Goal: Task Accomplishment & Management: Complete application form

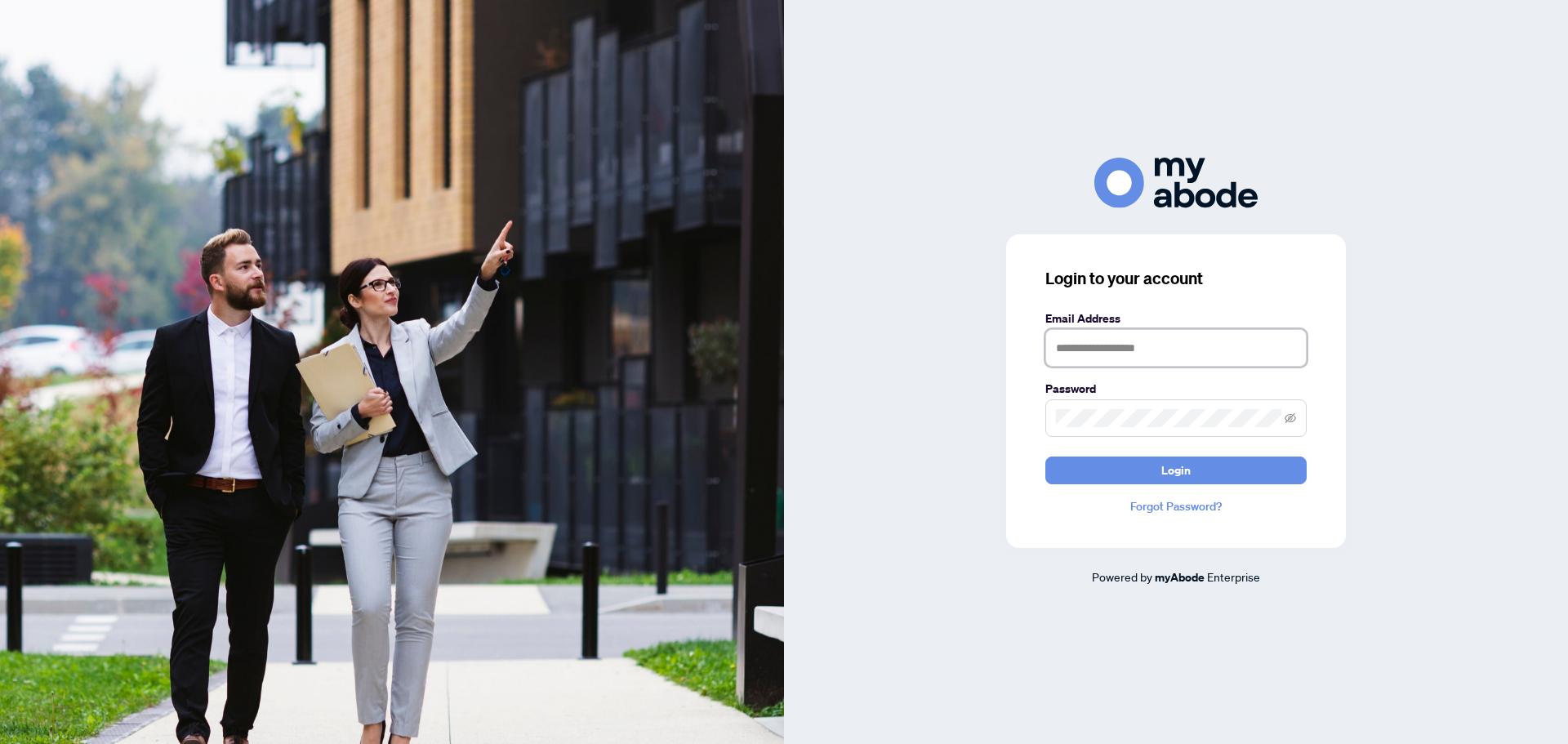
click at [1088, 341] on input "text" at bounding box center [1176, 347] width 261 height 37
type input "*"
type input "**********"
click at [1046, 457] on button "Login" at bounding box center [1176, 470] width 261 height 28
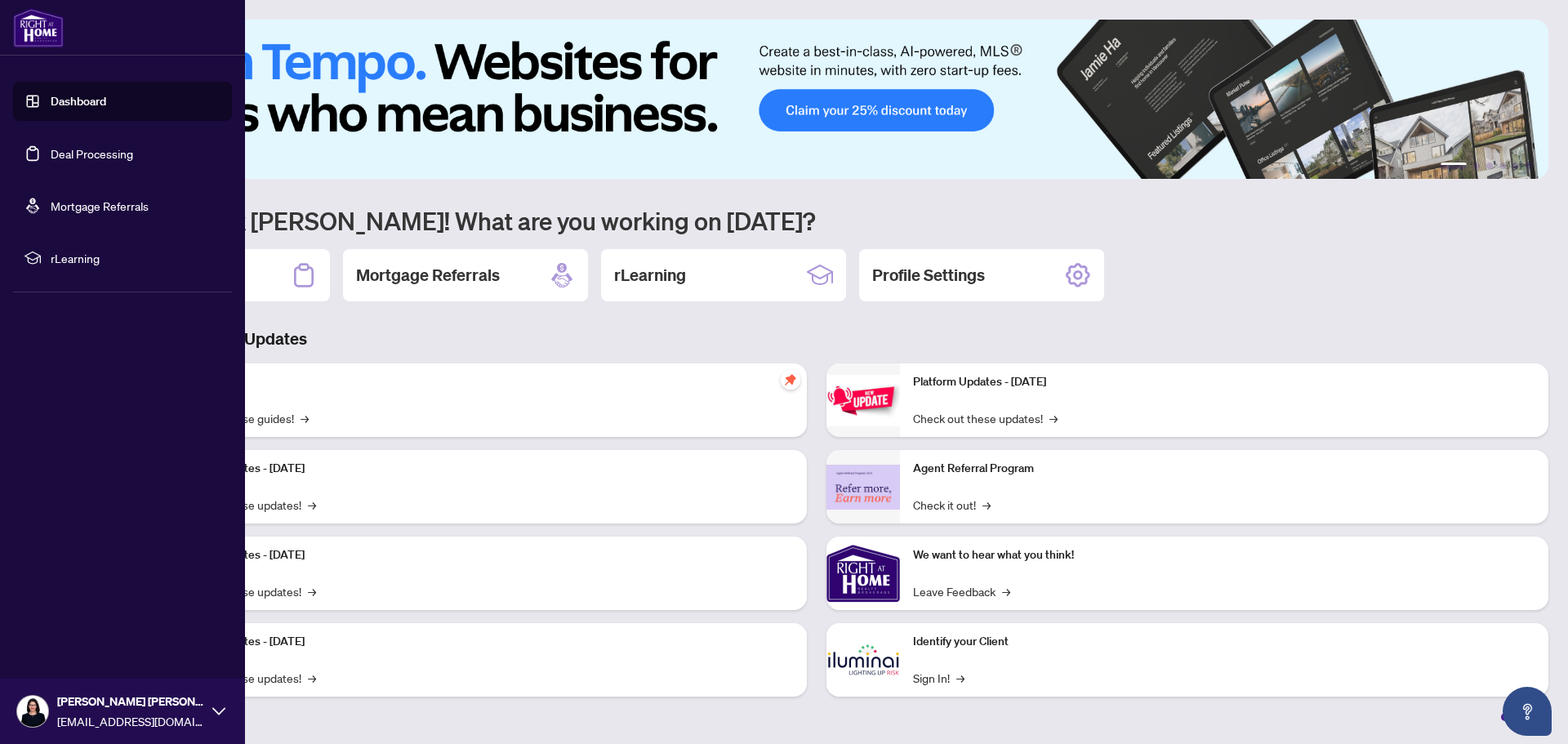
click at [51, 150] on link "Deal Processing" at bounding box center [92, 154] width 83 height 15
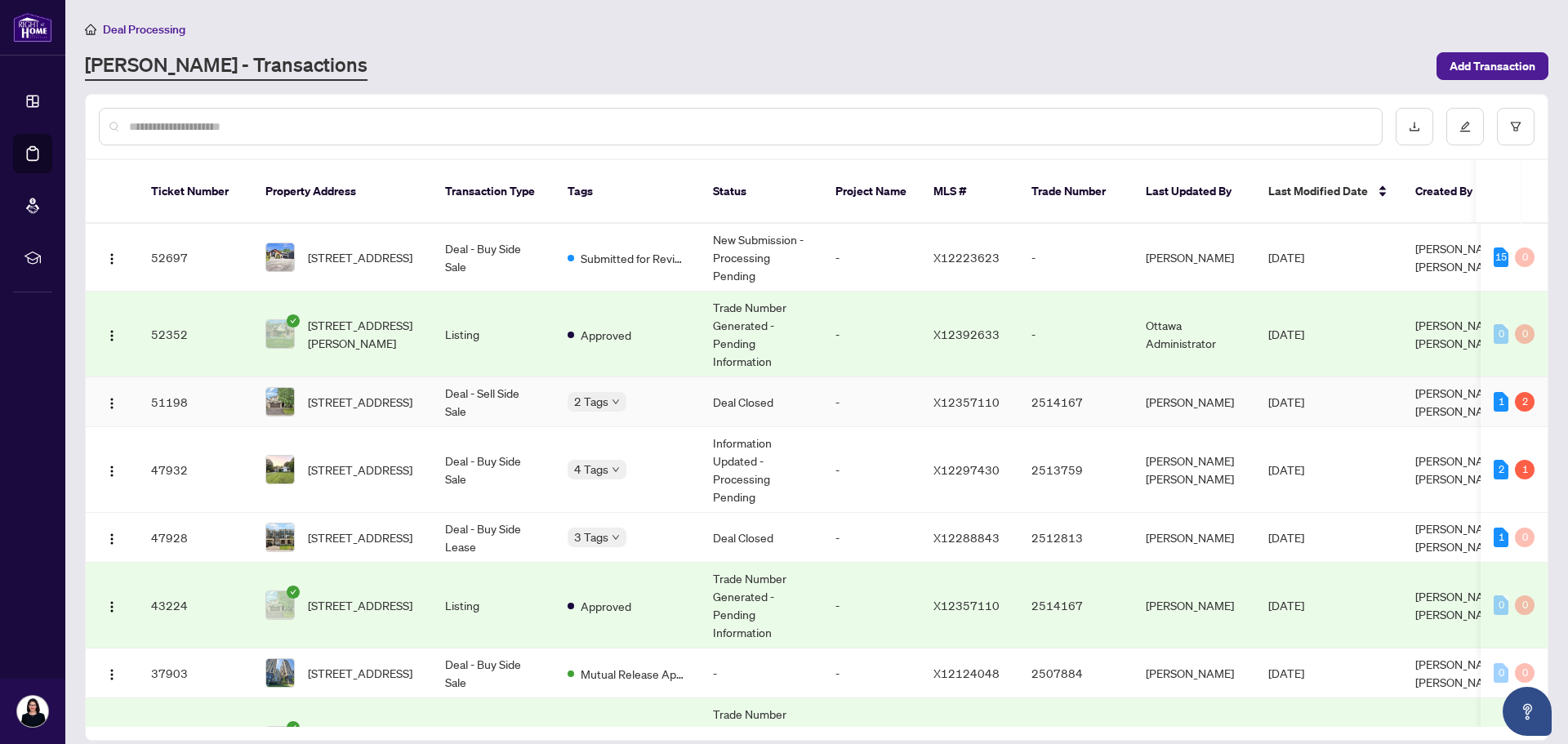
click at [739, 378] on td "Deal Closed" at bounding box center [761, 402] width 123 height 50
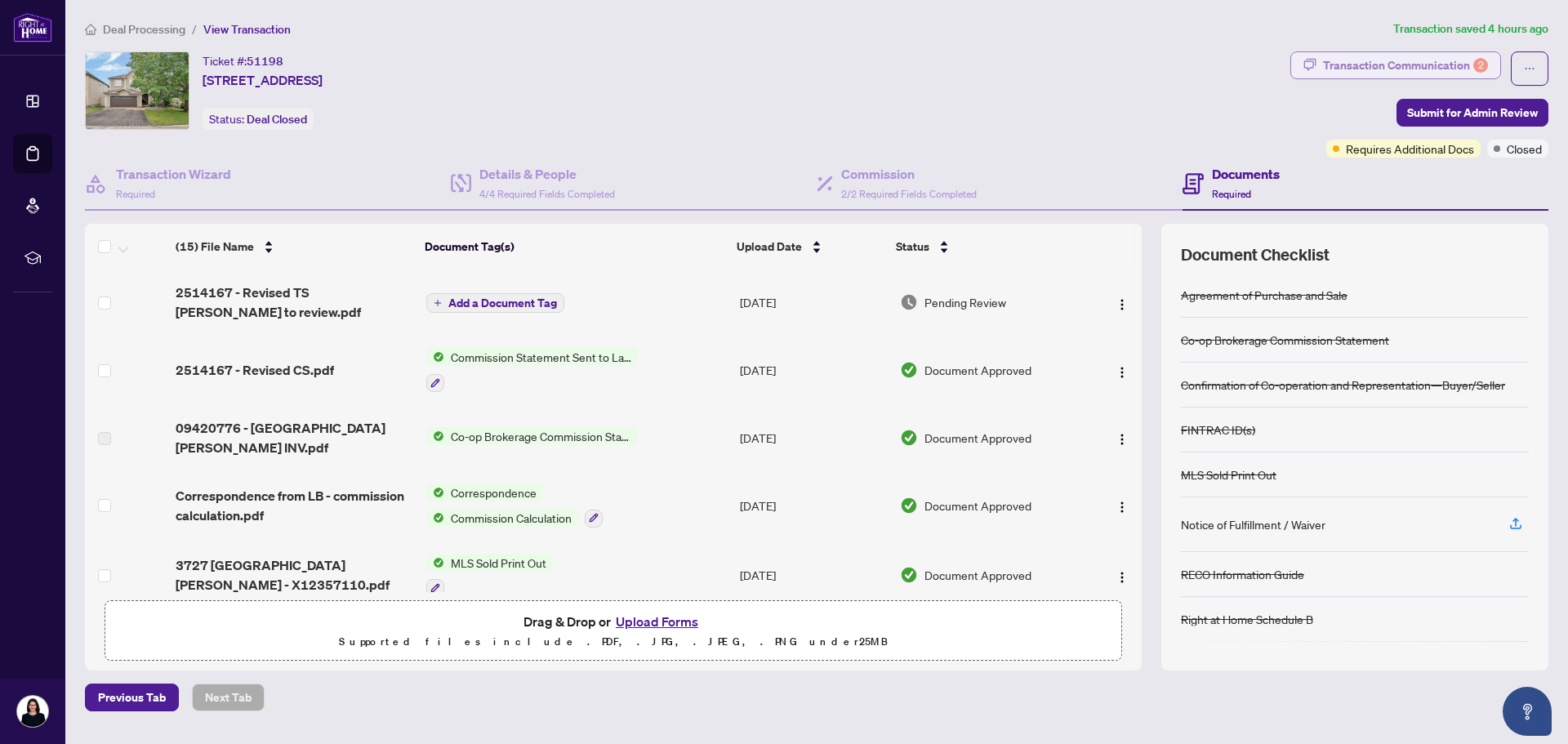
click at [1446, 63] on div "Transaction Communication 2" at bounding box center [1405, 65] width 165 height 26
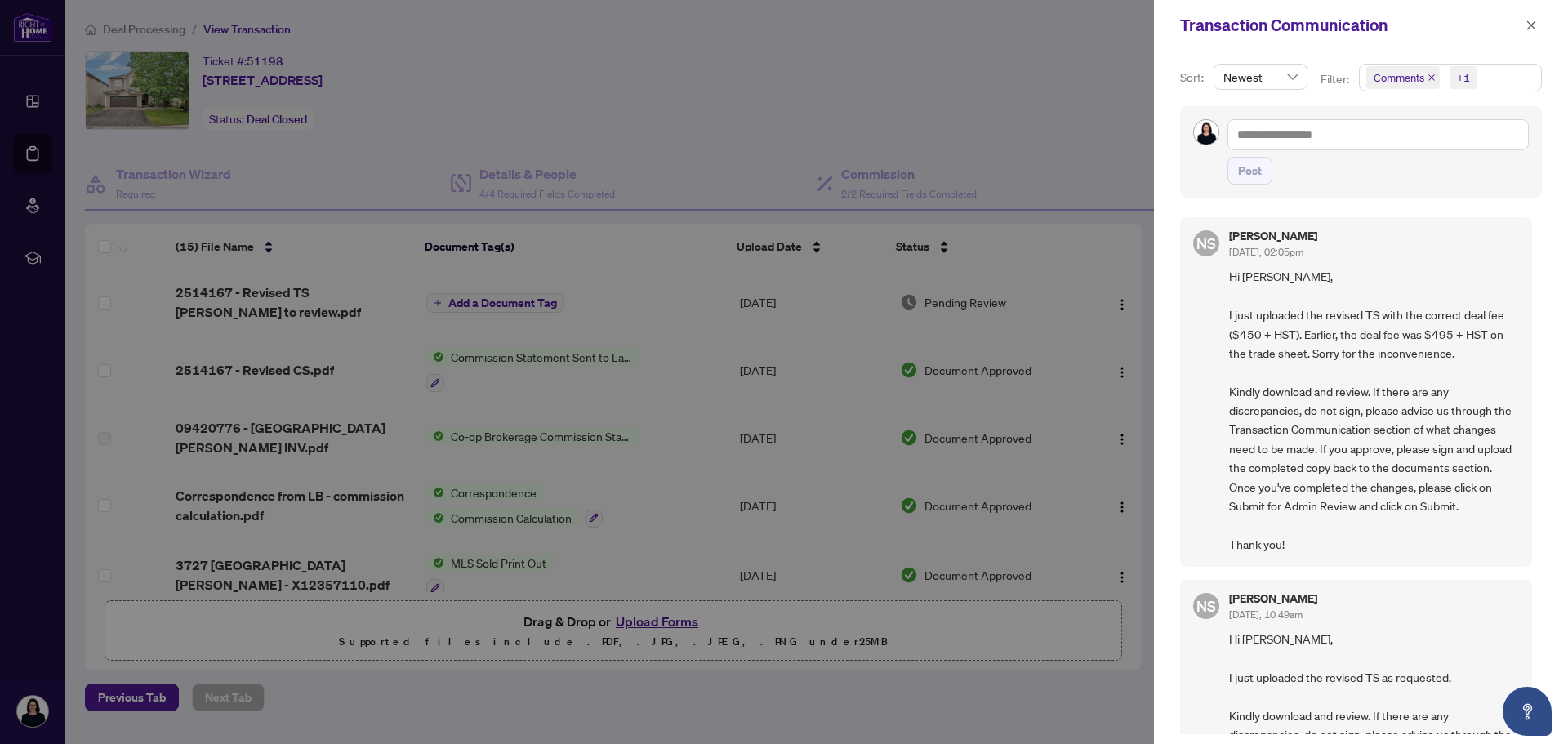
click at [308, 293] on div at bounding box center [784, 372] width 1568 height 744
click at [1529, 20] on icon "close" at bounding box center [1532, 25] width 12 height 12
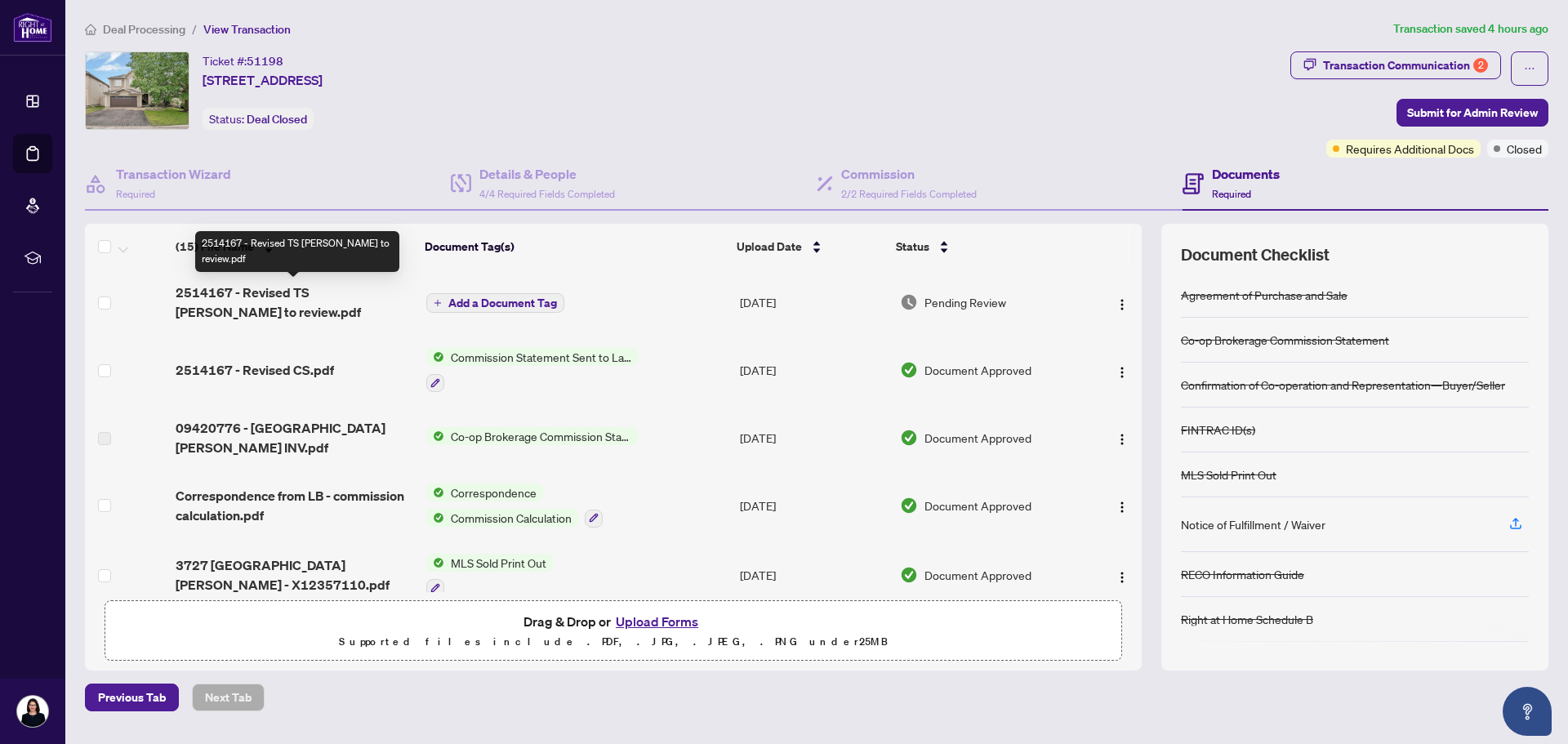
click at [293, 290] on span "2514167 - Revised TS Sandra to review.pdf" at bounding box center [294, 302] width 237 height 39
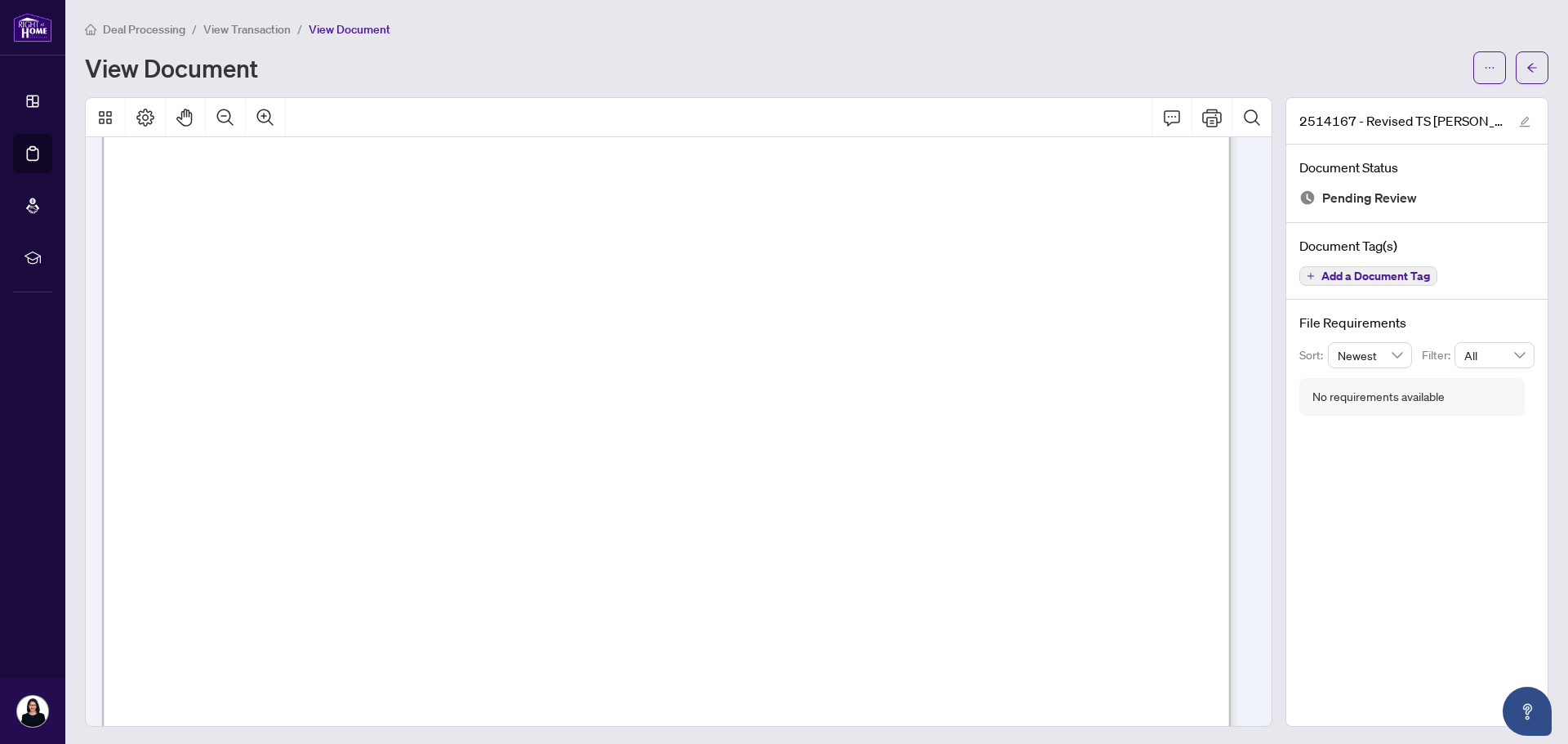
scroll to position [627, 0]
click at [1527, 65] on icon "arrow-left" at bounding box center [1533, 67] width 12 height 12
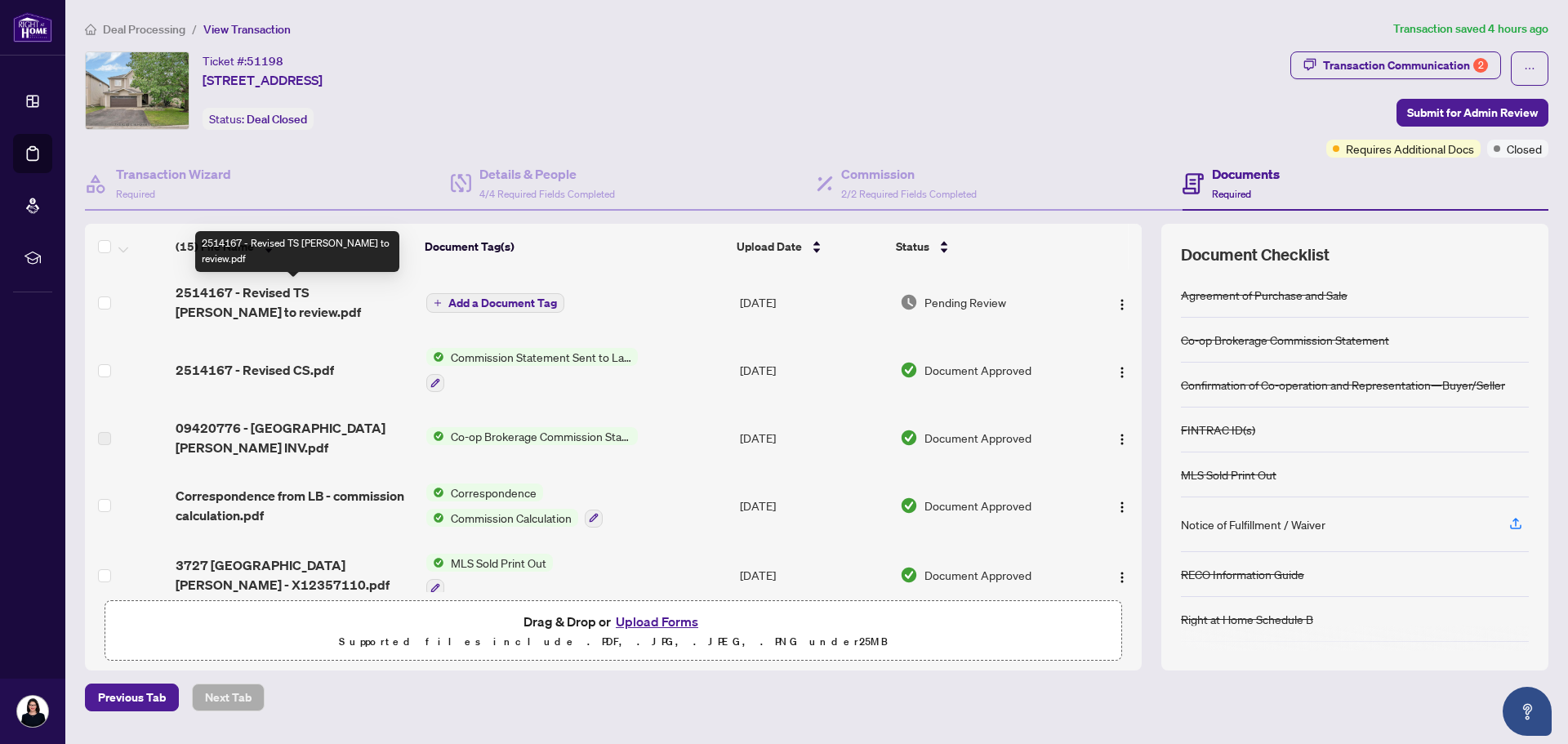
click at [289, 291] on span "2514167 - Revised TS Sandra to review.pdf" at bounding box center [294, 302] width 237 height 39
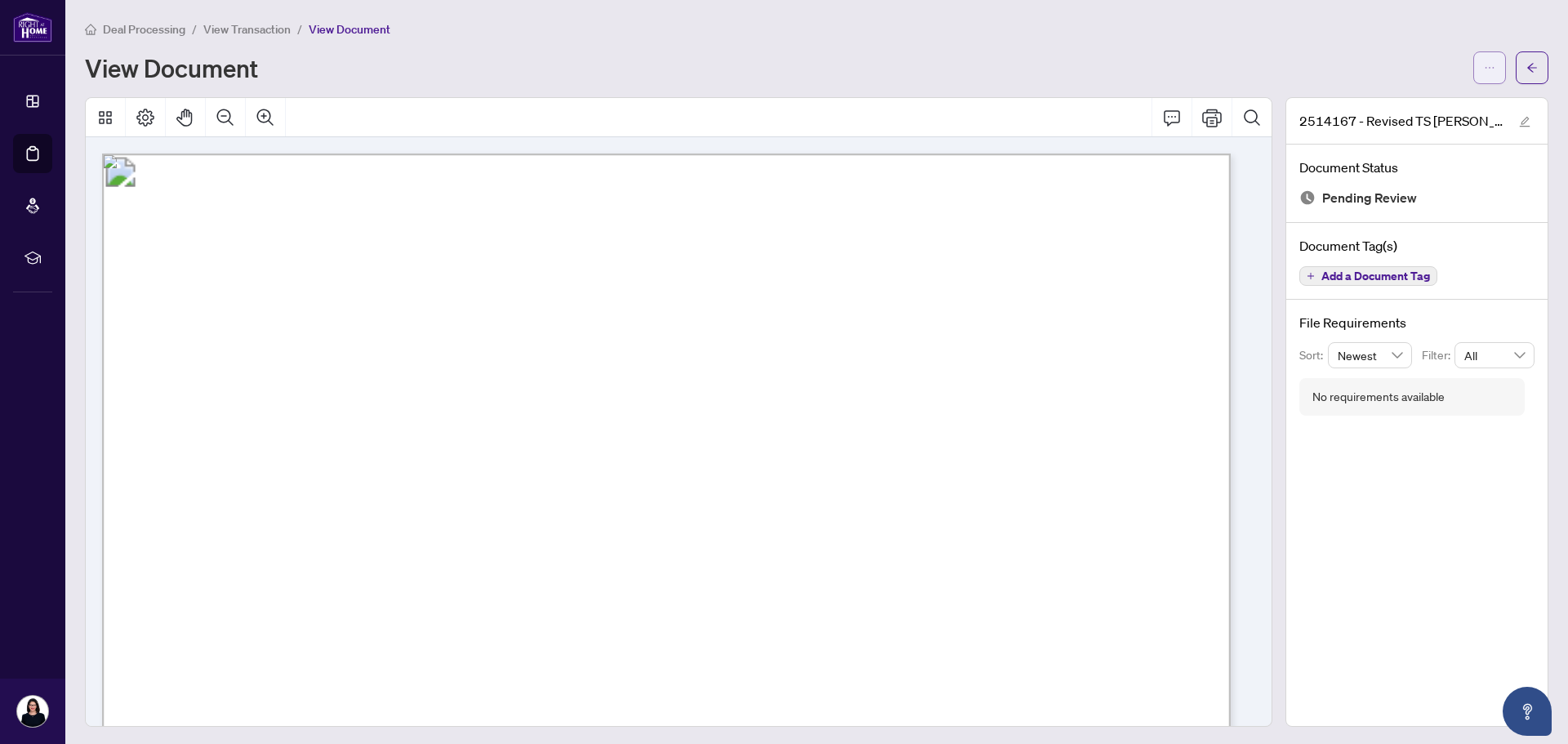
click at [1484, 64] on icon "ellipsis" at bounding box center [1490, 67] width 12 height 12
click at [1380, 100] on span "Download" at bounding box center [1419, 104] width 125 height 18
click at [1087, 28] on div "Deal Processing / View Transaction / View Document" at bounding box center [816, 29] width 1463 height 19
click at [1526, 66] on button "button" at bounding box center [1533, 68] width 33 height 33
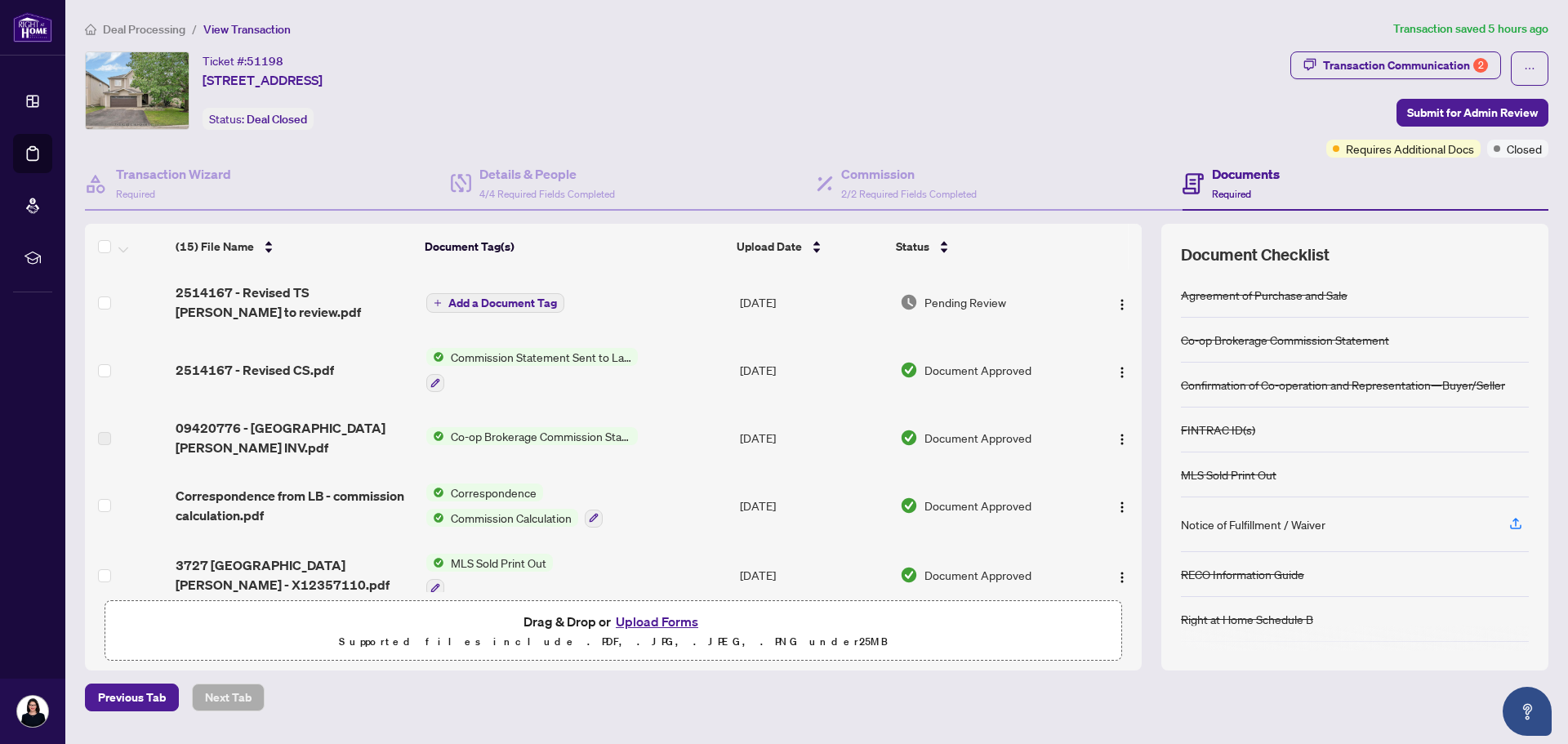
click at [668, 614] on button "Upload Forms" at bounding box center [657, 621] width 92 height 21
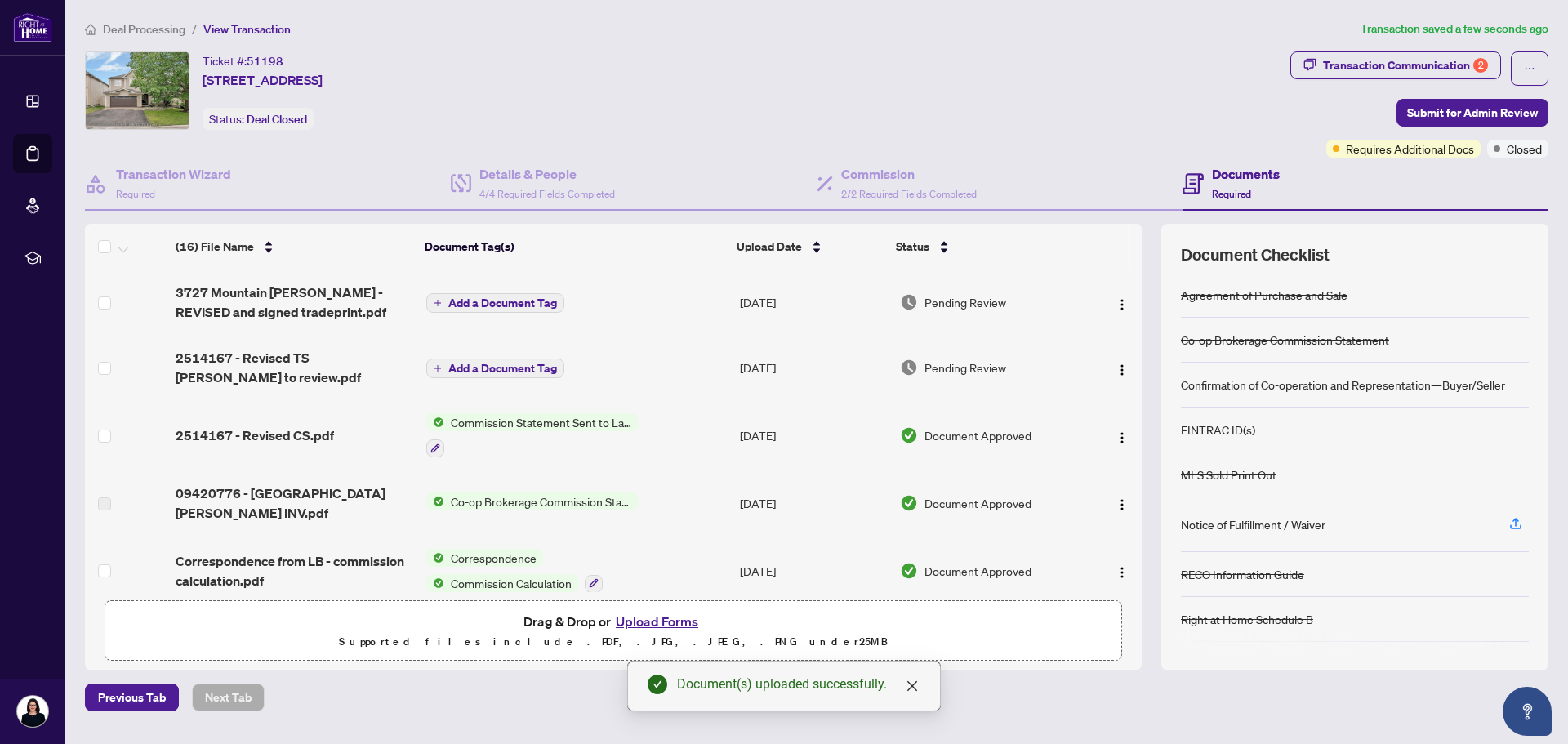
click at [508, 302] on span "Add a Document Tag" at bounding box center [502, 303] width 108 height 12
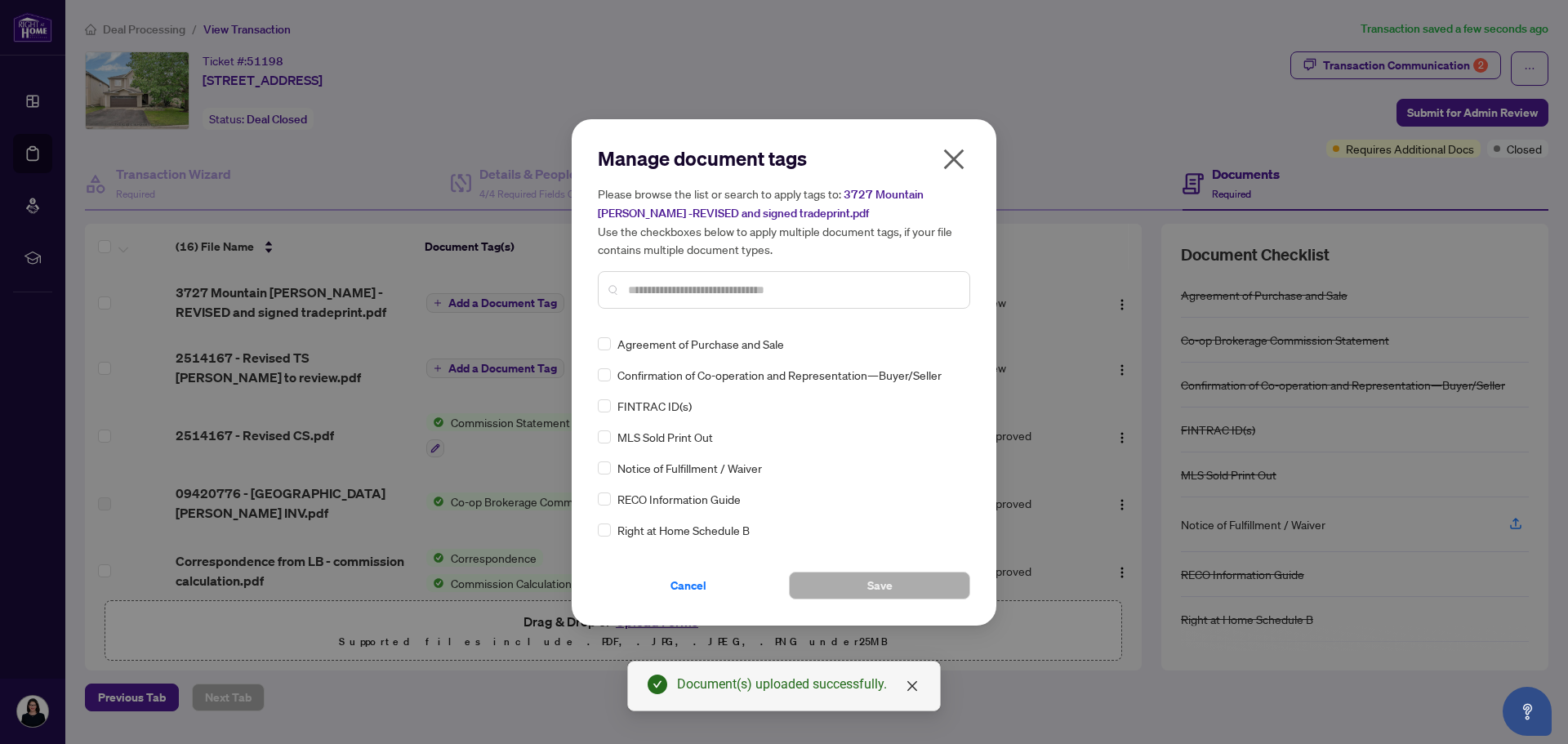
click at [707, 288] on input "text" at bounding box center [792, 290] width 328 height 18
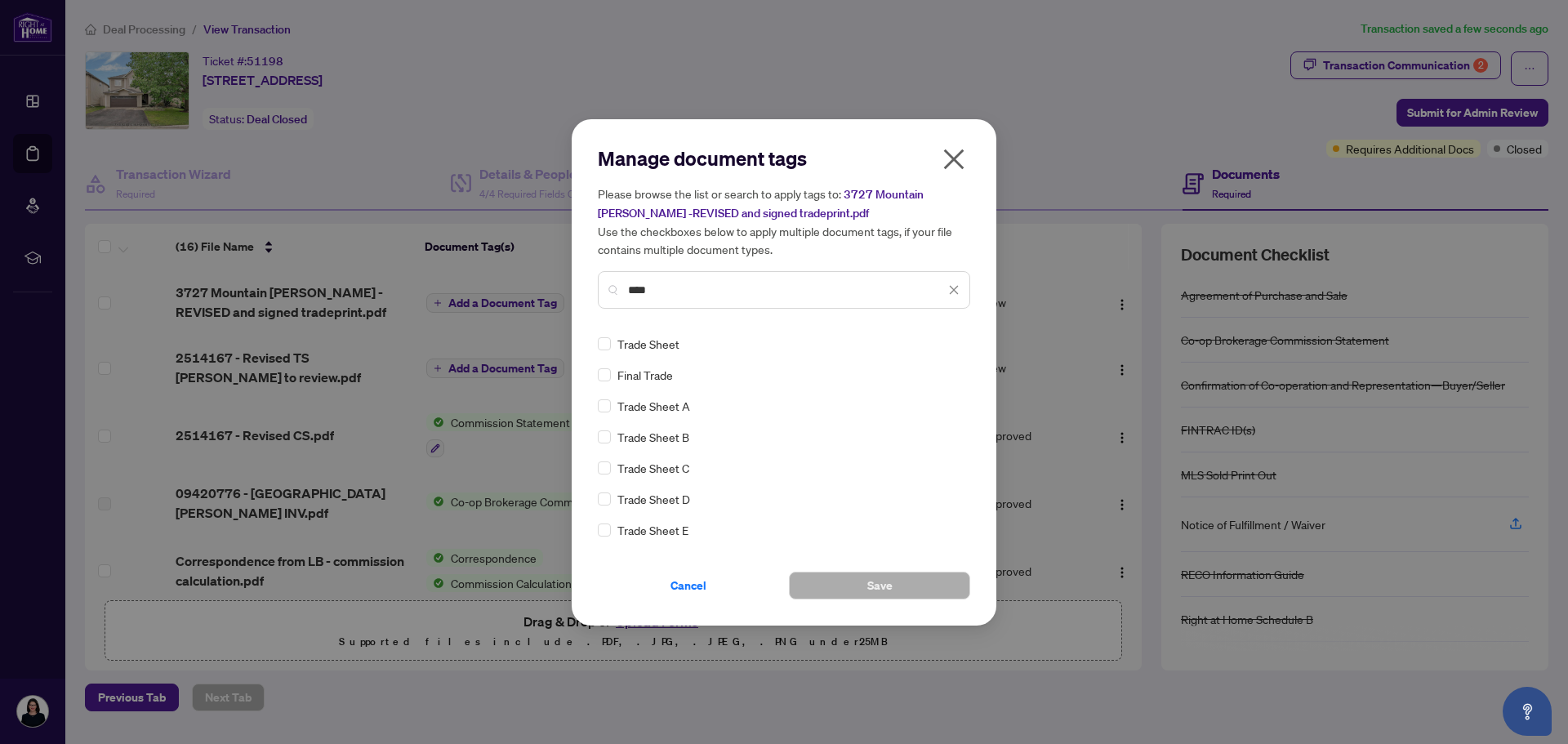
type input "****"
click at [656, 344] on span "Trade Sheet" at bounding box center [648, 344] width 62 height 18
click at [861, 579] on button "Save" at bounding box center [879, 586] width 181 height 28
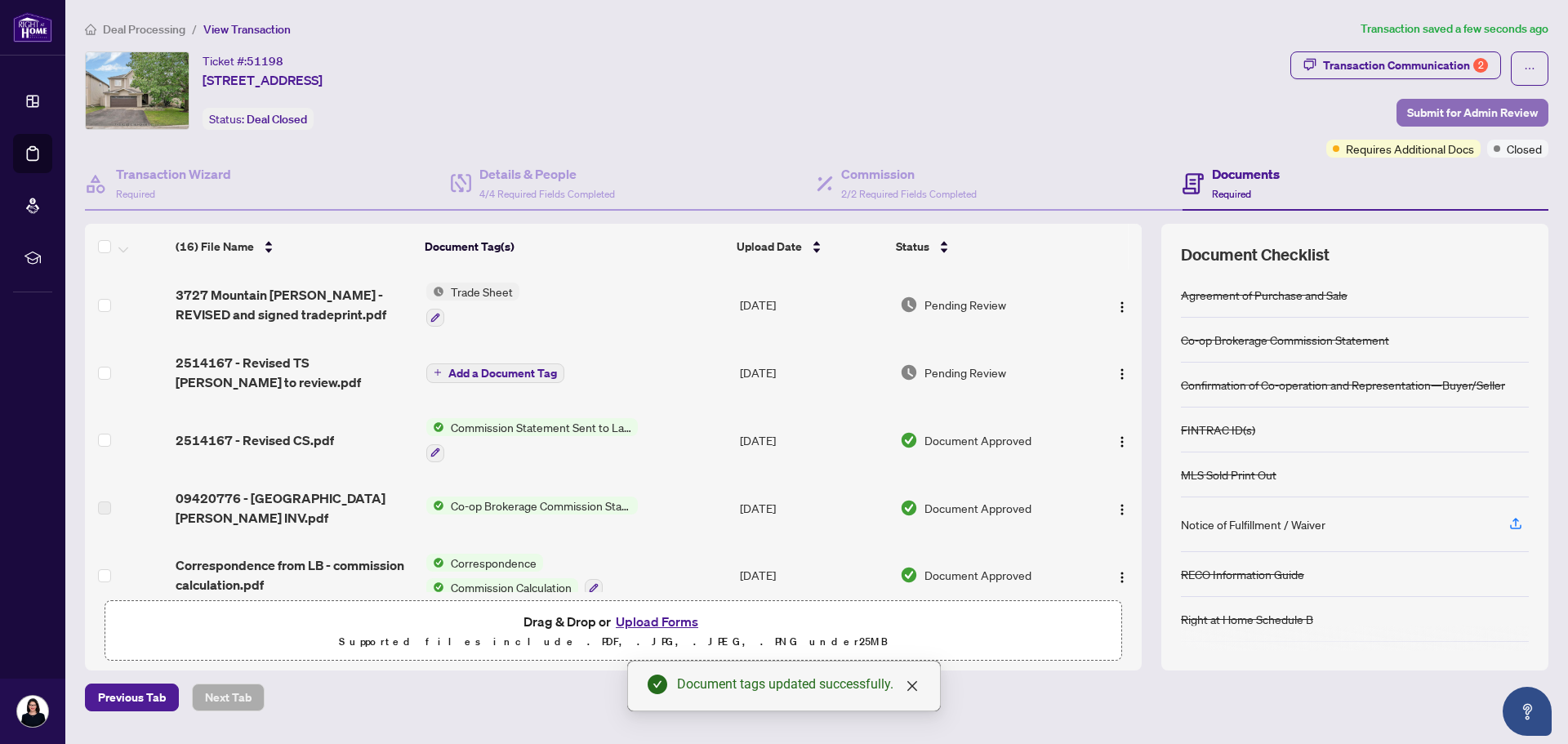
click at [1424, 118] on span "Submit for Admin Review" at bounding box center [1473, 113] width 131 height 26
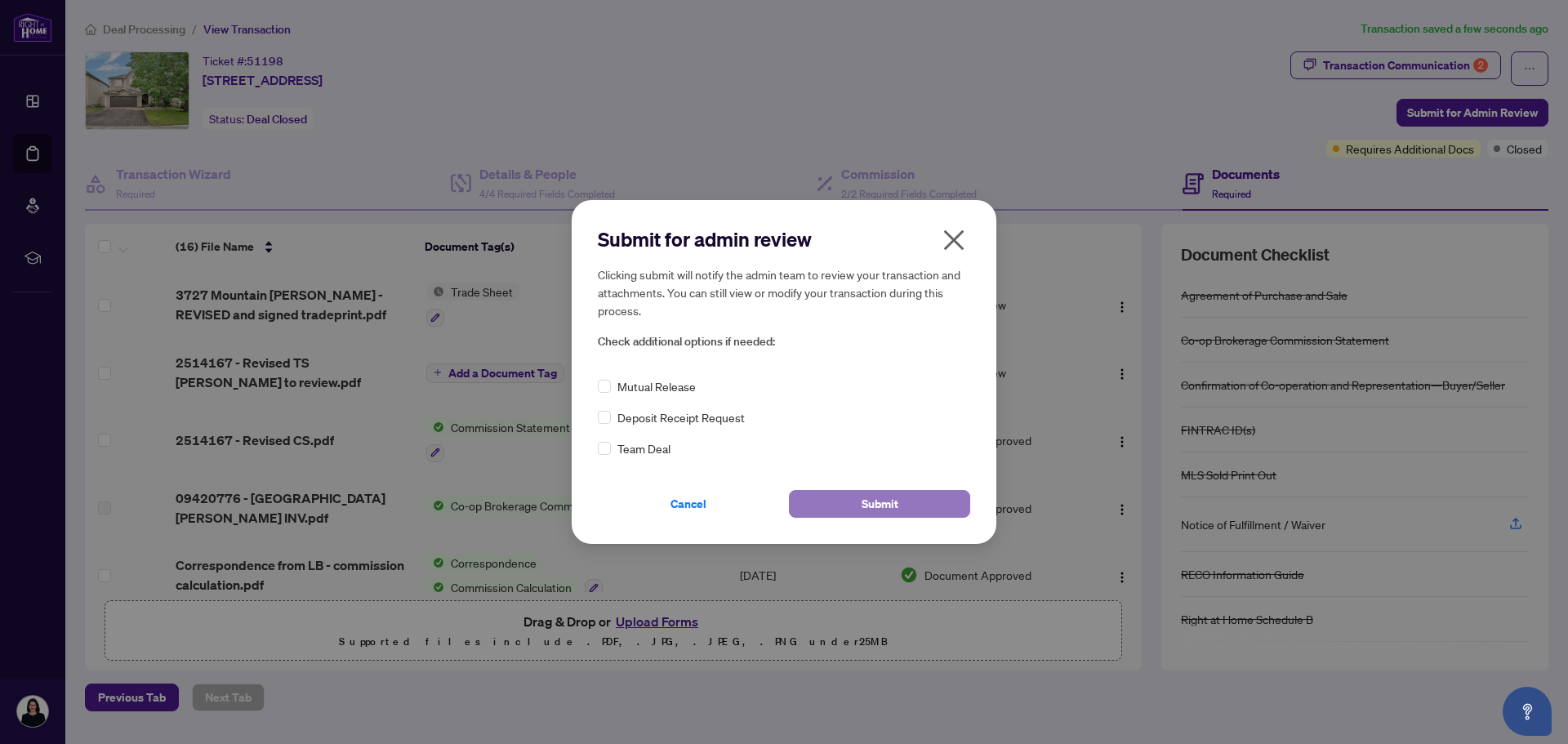
click at [891, 499] on span "Submit" at bounding box center [880, 504] width 36 height 26
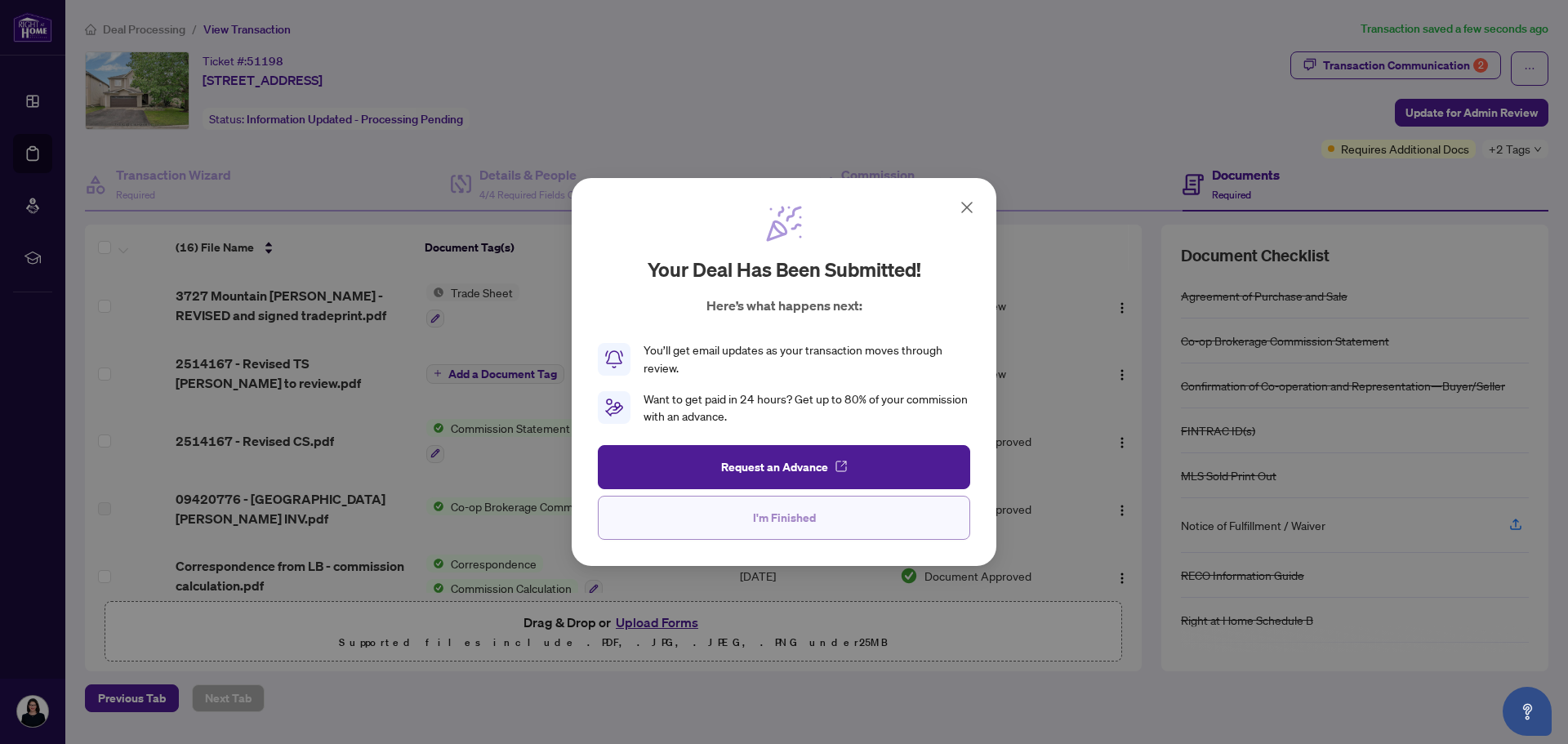
click at [782, 518] on span "I'm Finished" at bounding box center [784, 518] width 63 height 26
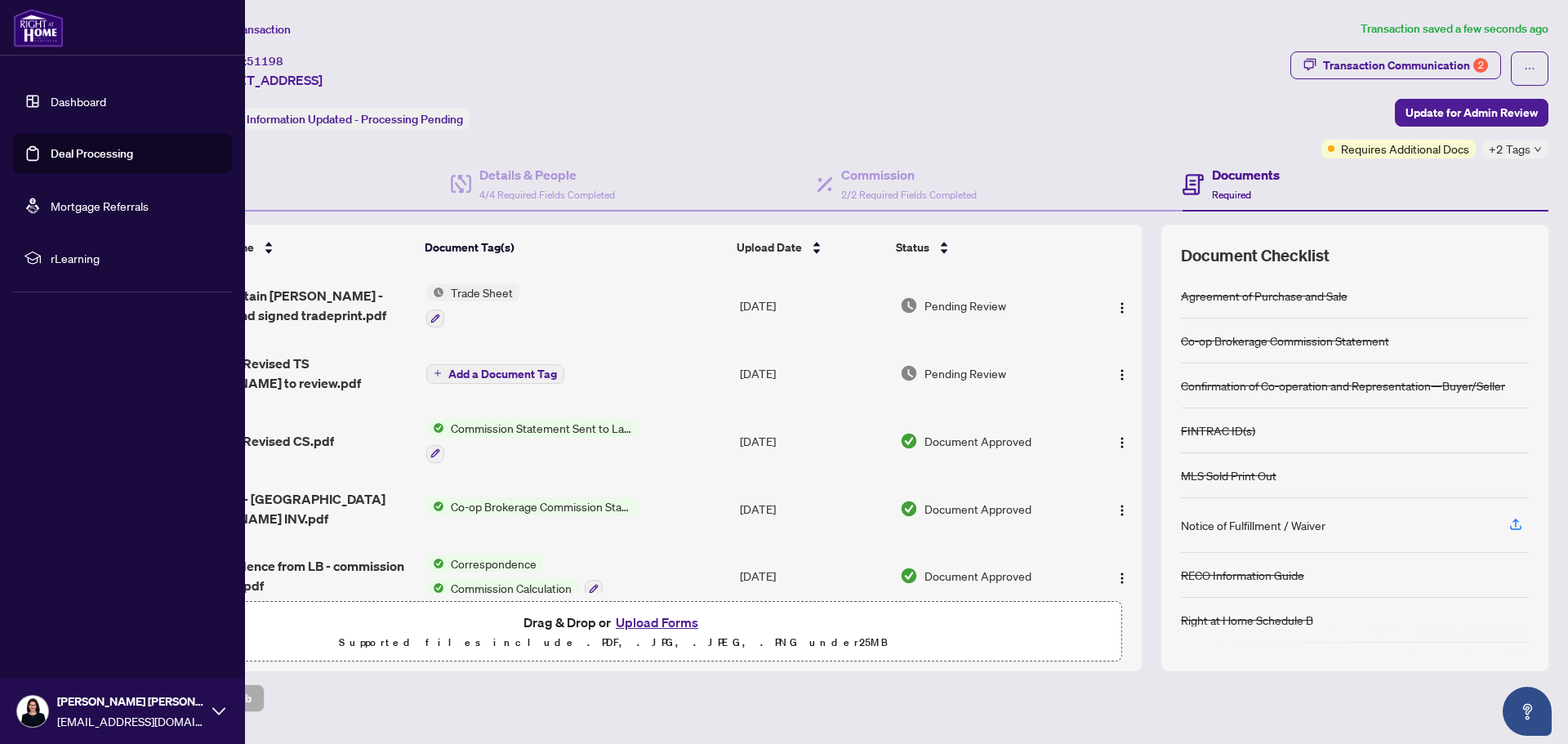
click at [116, 148] on link "Deal Processing" at bounding box center [92, 154] width 83 height 15
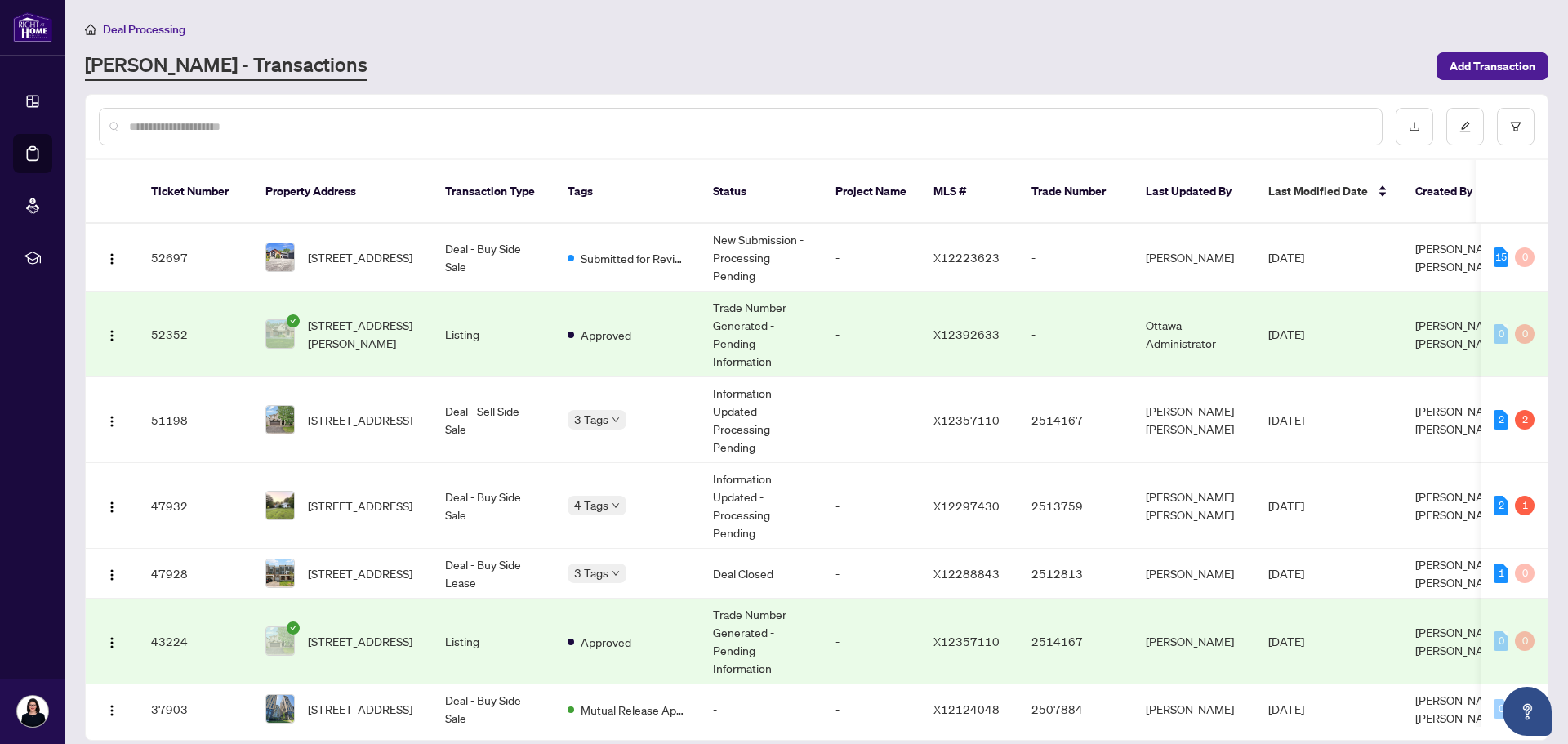
click at [818, 95] on div at bounding box center [817, 126] width 1462 height 64
